Goal: Information Seeking & Learning: Learn about a topic

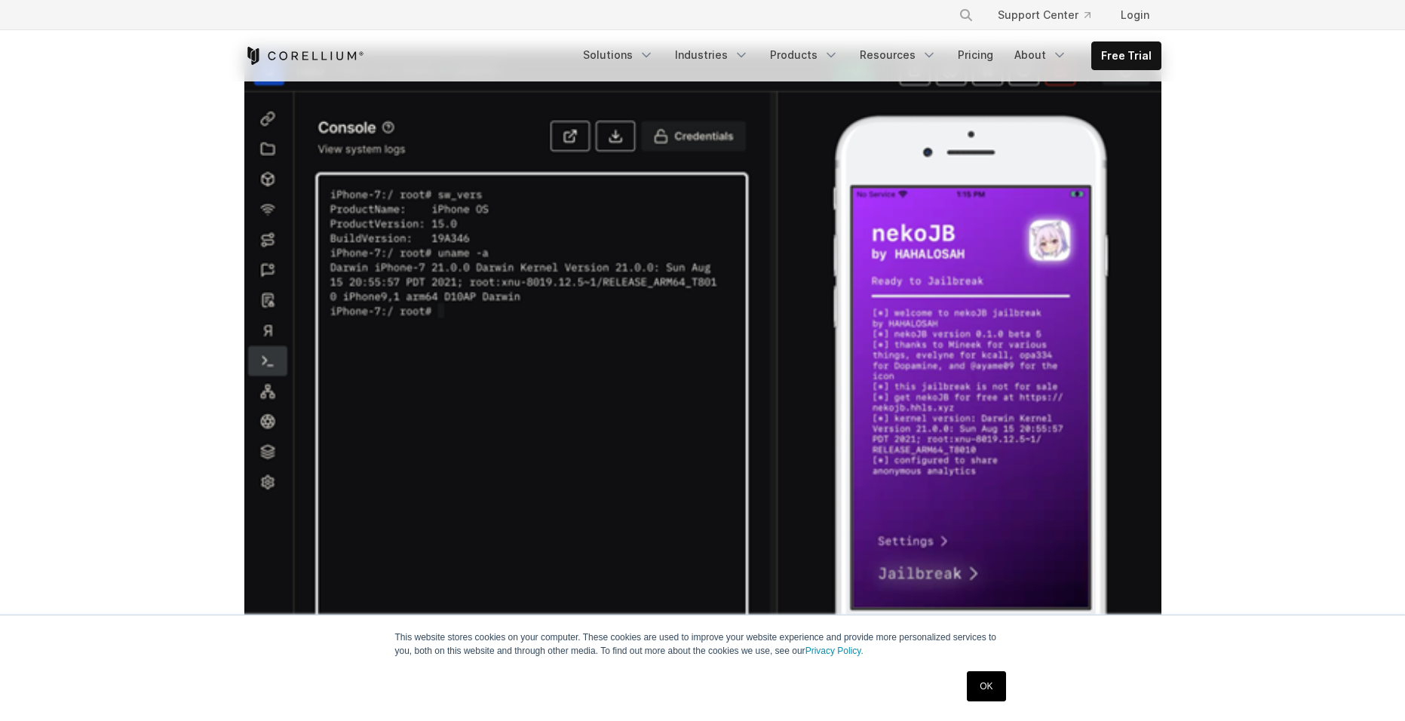
scroll to position [377, 0]
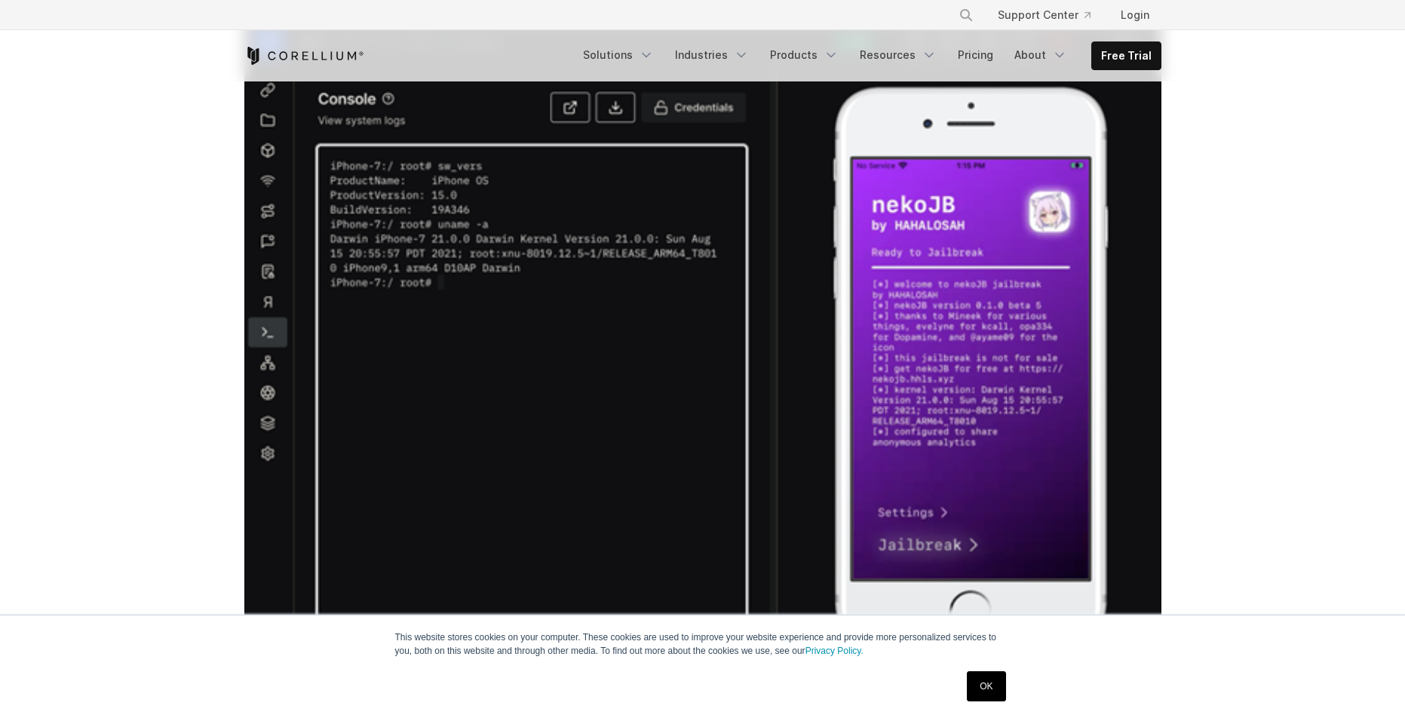
click at [990, 679] on link "OK" at bounding box center [985, 686] width 38 height 30
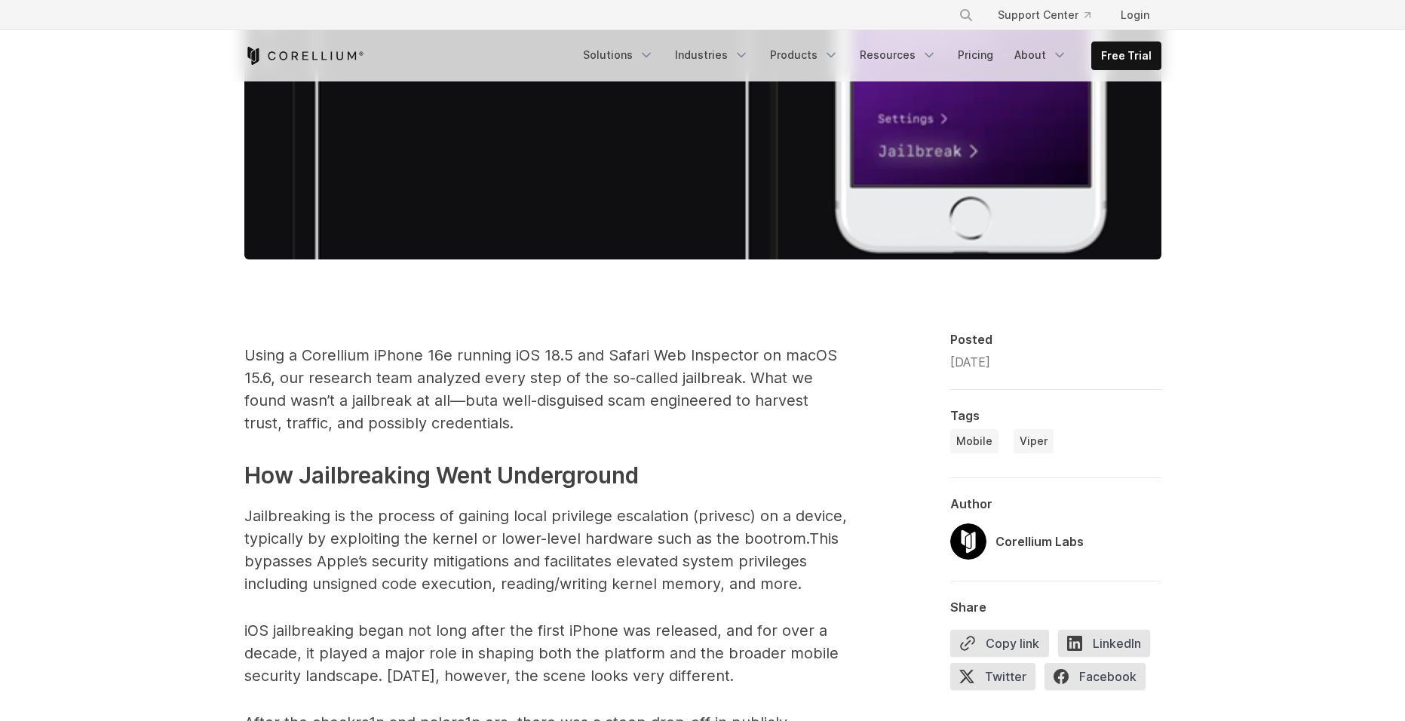
scroll to position [829, 0]
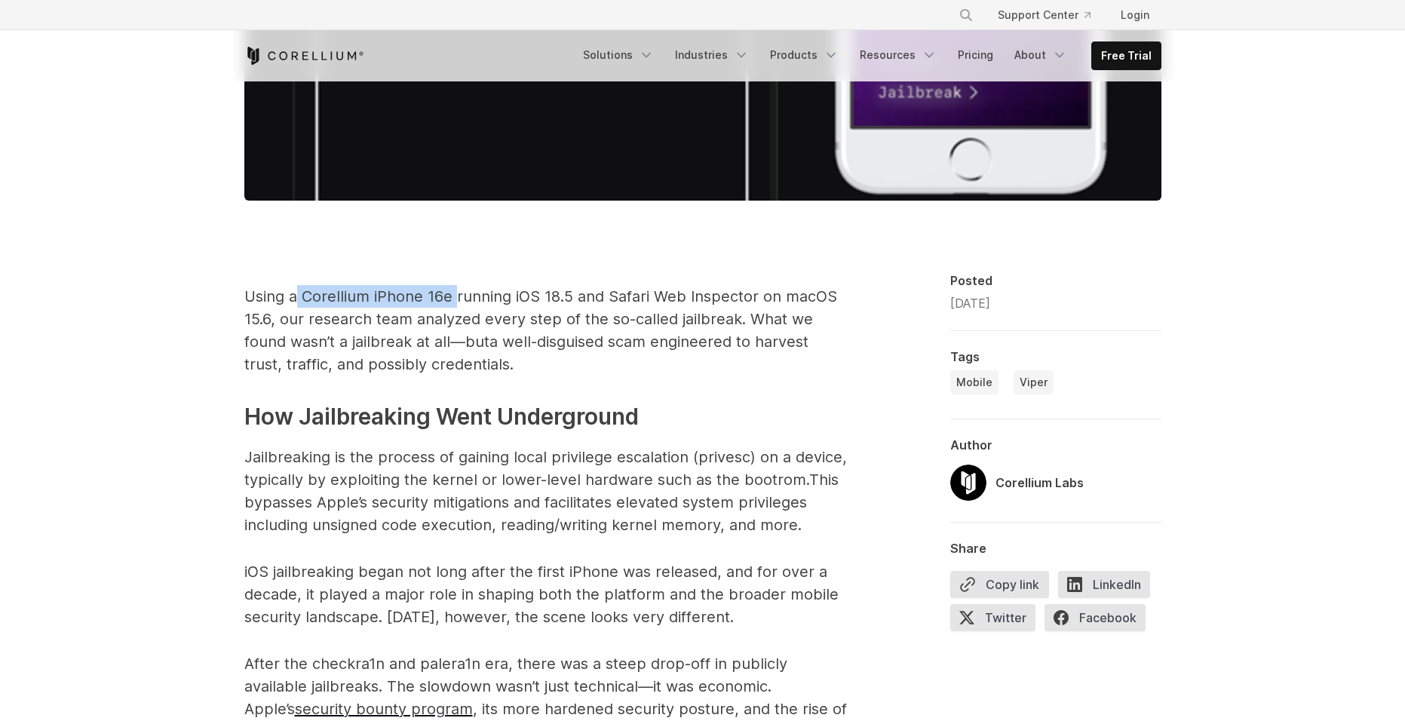
drag, startPoint x: 295, startPoint y: 293, endPoint x: 455, endPoint y: 293, distance: 159.8
click at [455, 293] on span "Using a Corellium iPhone 16e running iOS 18.5 and Safari Web Inspector on macOS…" at bounding box center [540, 318] width 593 height 63
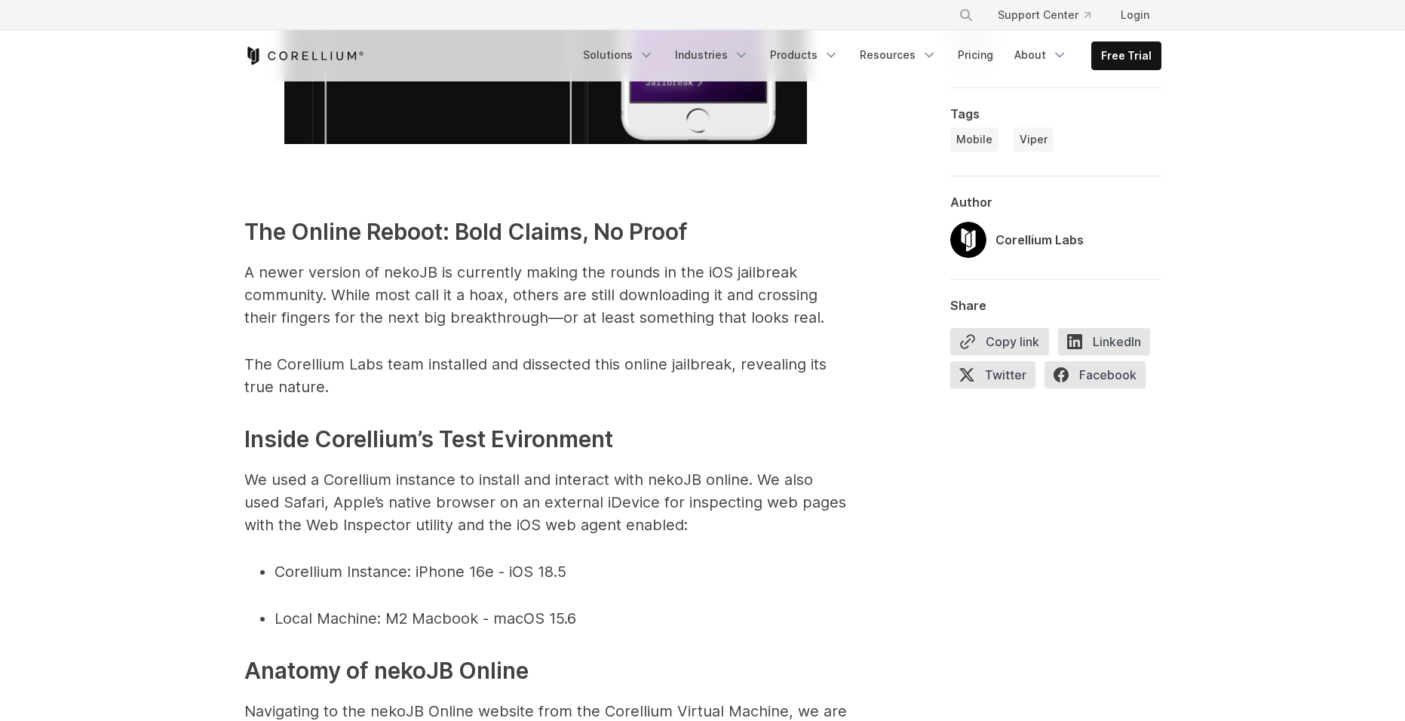
scroll to position [2337, 0]
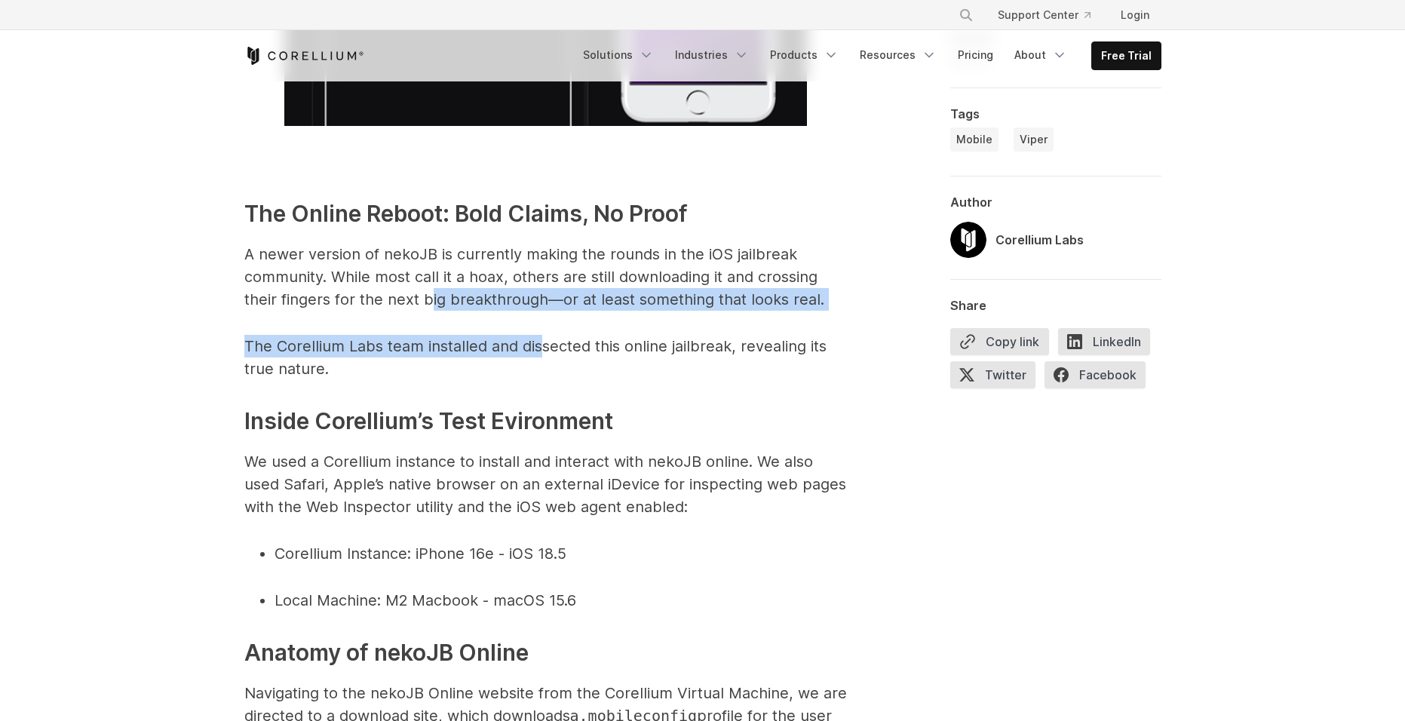
drag, startPoint x: 538, startPoint y: 317, endPoint x: 427, endPoint y: 305, distance: 111.4
click at [427, 305] on span "A newer version of nekoJB is currently making the rounds in the iOS jailbreak c…" at bounding box center [534, 276] width 580 height 63
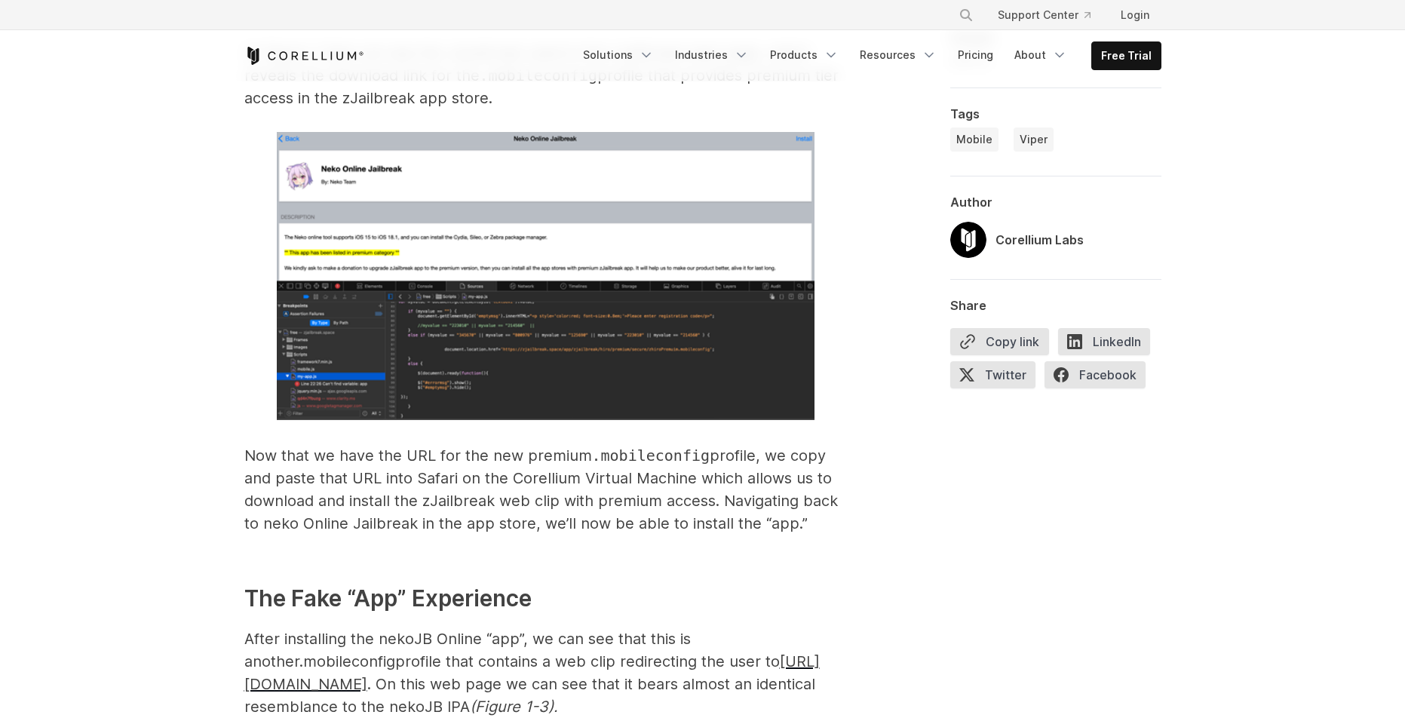
scroll to position [3393, 0]
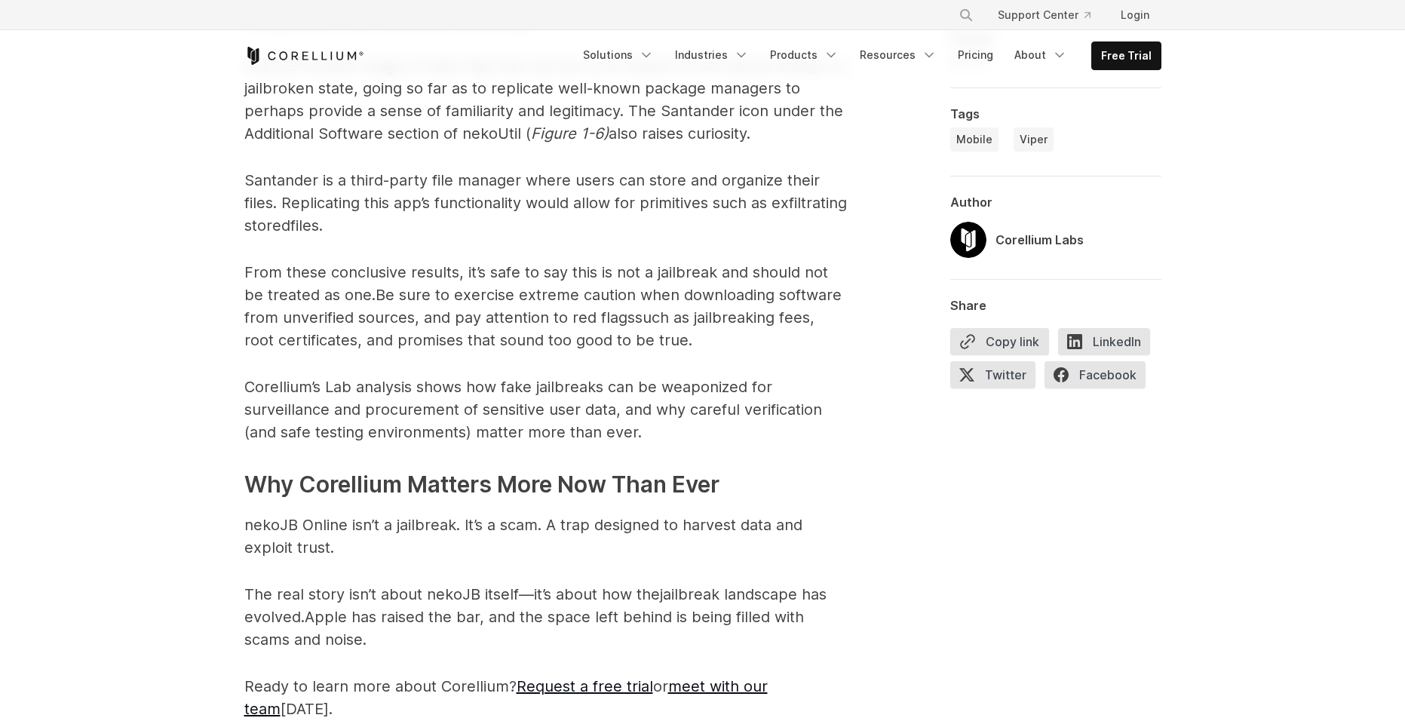
scroll to position [7464, 0]
